Goal: Navigation & Orientation: Understand site structure

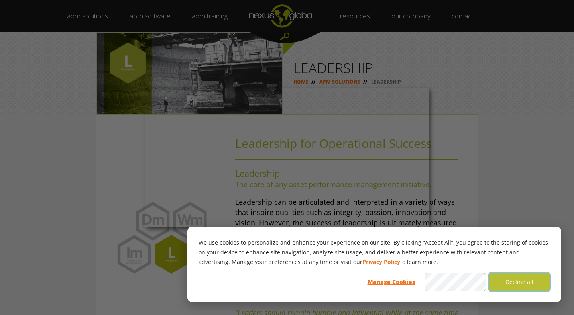
click at [516, 281] on button "Decline all" at bounding box center [519, 282] width 61 height 18
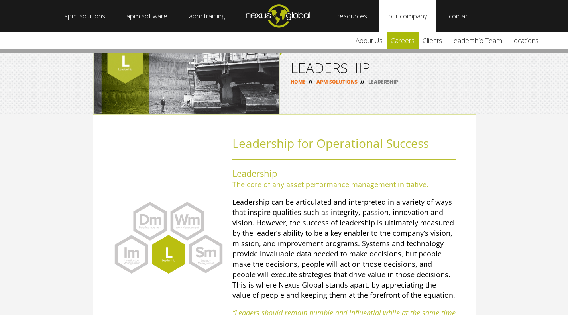
click at [412, 40] on link "careers" at bounding box center [403, 41] width 32 height 18
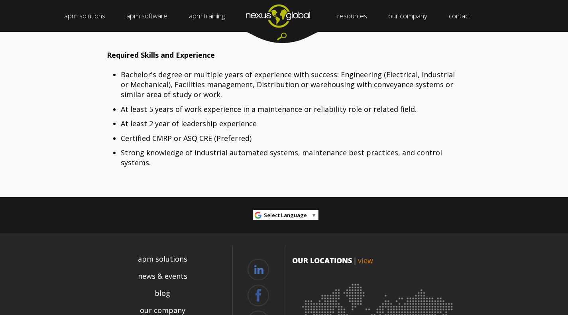
scroll to position [1266, 0]
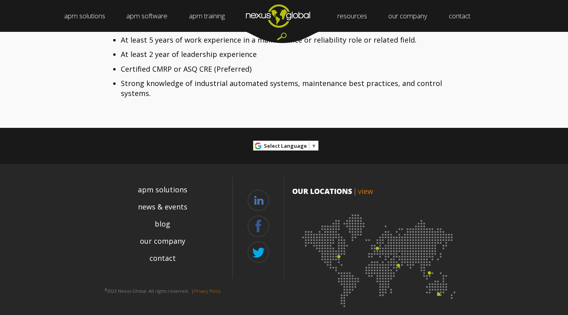
click at [439, 284] on img at bounding box center [379, 259] width 175 height 108
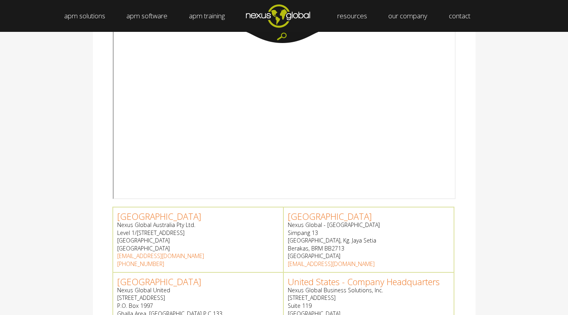
scroll to position [176, 0]
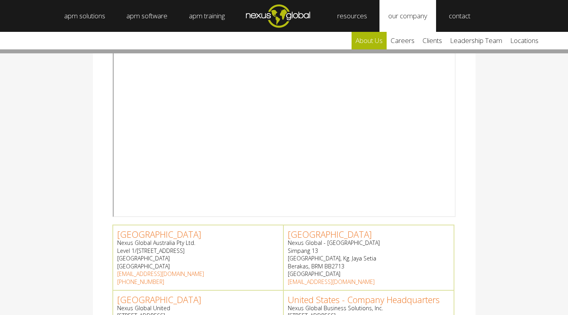
click at [380, 39] on link "about us" at bounding box center [369, 41] width 35 height 18
